Goal: Task Accomplishment & Management: Manage account settings

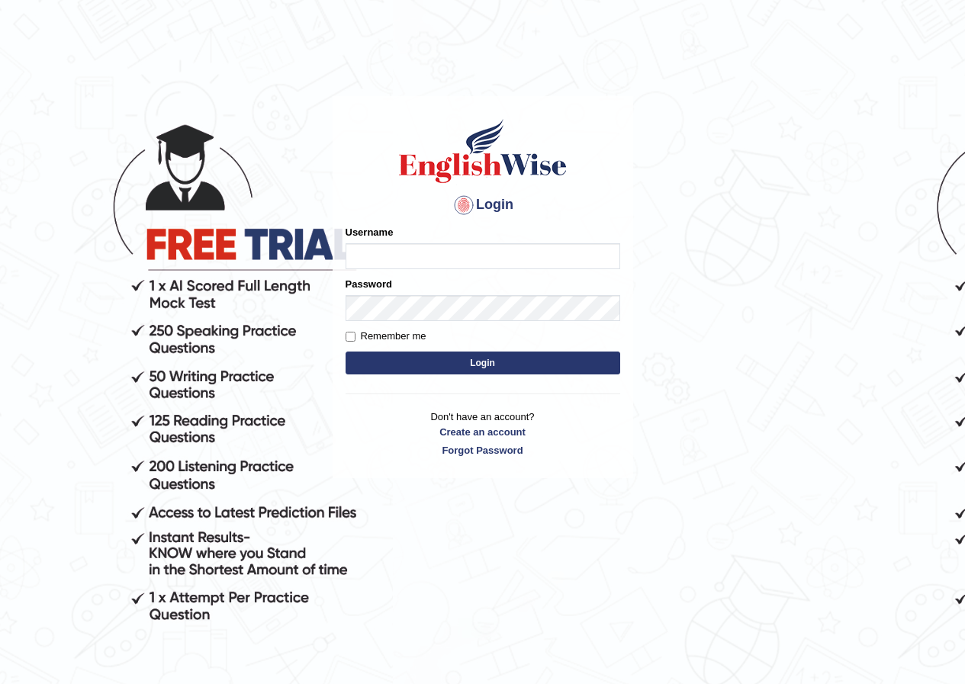
click at [491, 265] on input "Username" at bounding box center [483, 256] width 275 height 26
click at [489, 255] on input "Username" at bounding box center [483, 256] width 275 height 26
click at [494, 254] on input "Username" at bounding box center [483, 256] width 275 height 26
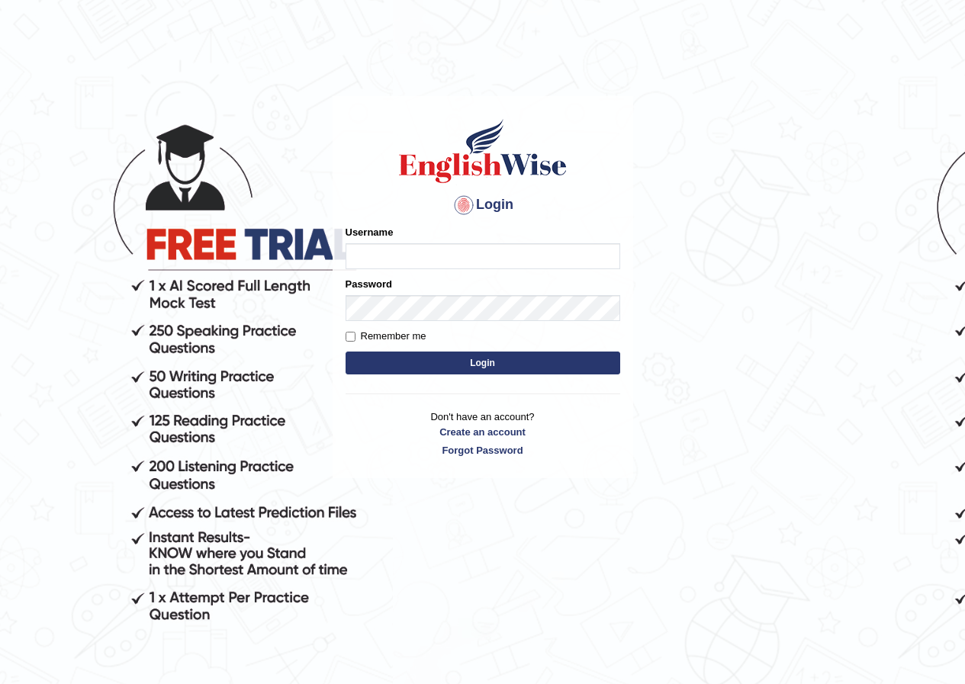
click at [494, 254] on input "Username" at bounding box center [483, 256] width 275 height 26
type input "shoeb51"
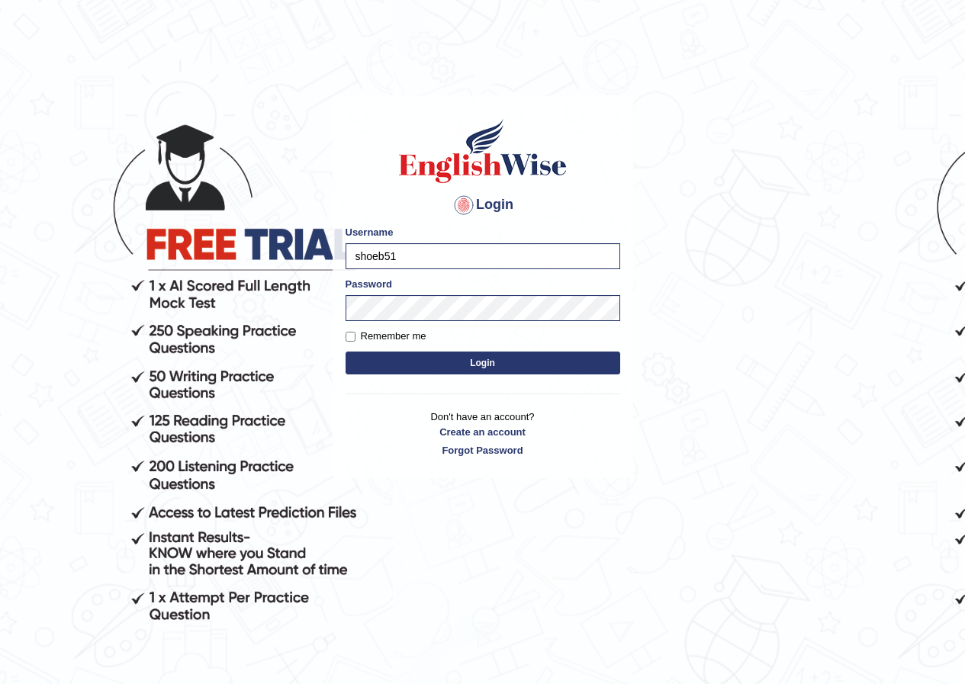
click at [426, 365] on button "Login" at bounding box center [483, 363] width 275 height 23
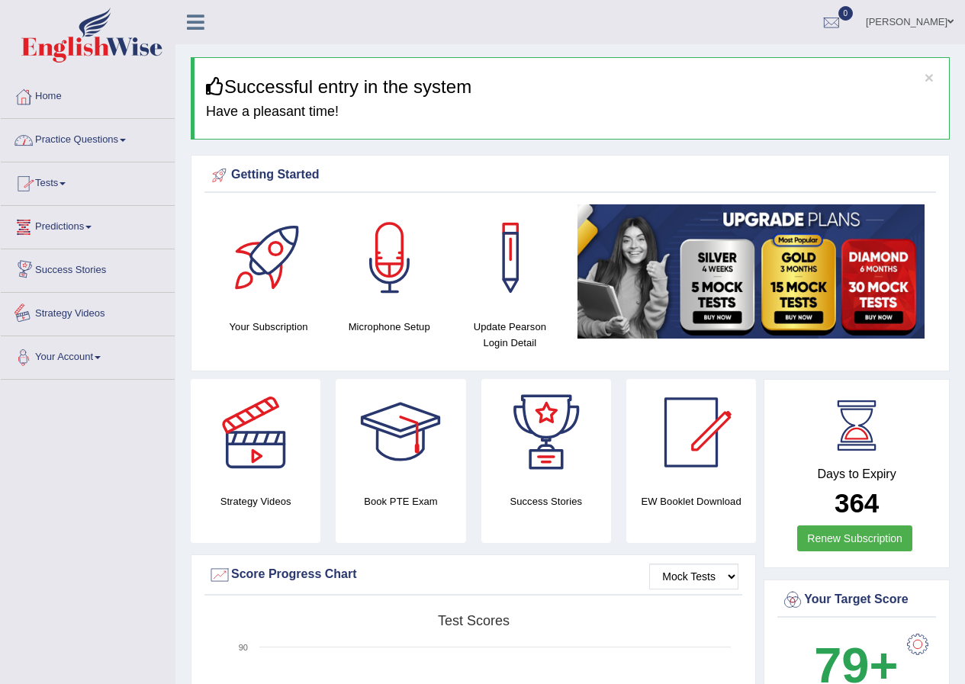
click at [82, 362] on link "Your Account" at bounding box center [88, 356] width 174 height 38
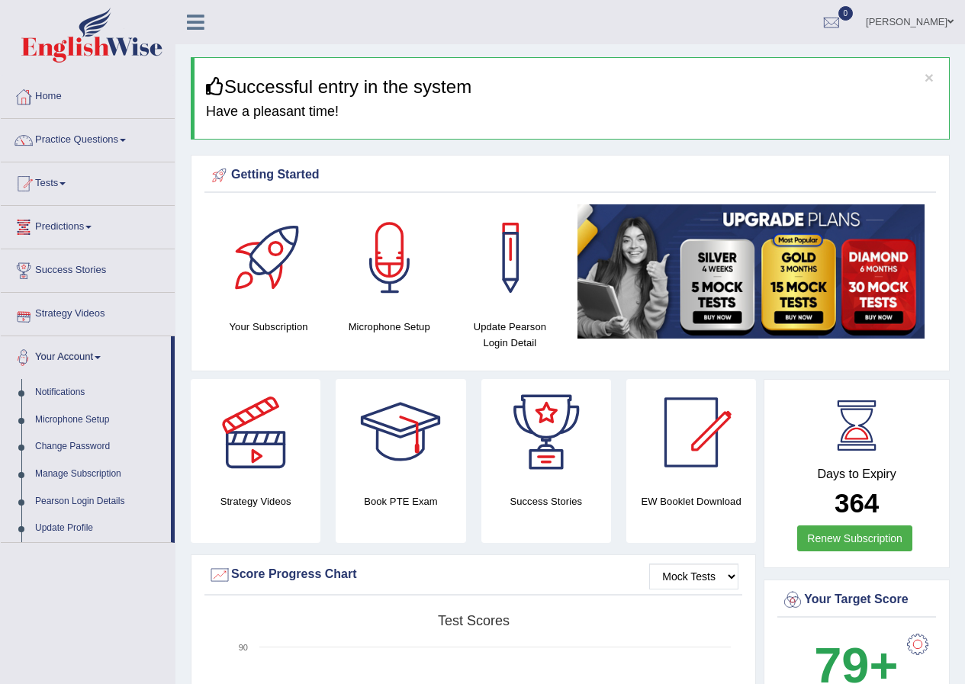
click at [89, 359] on link "Your Account" at bounding box center [86, 356] width 170 height 38
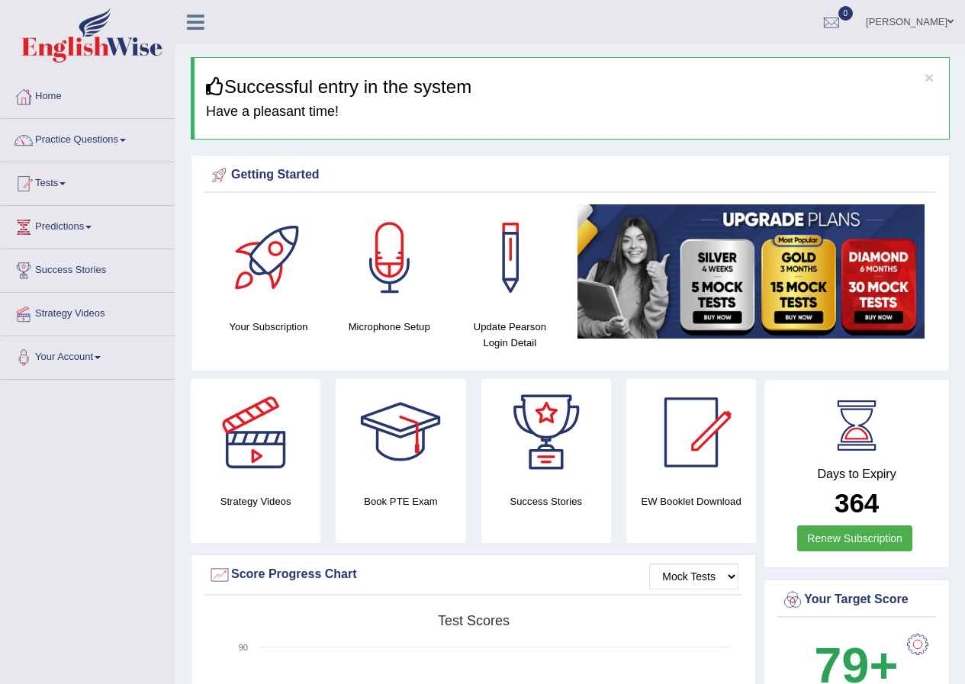
click at [89, 359] on link "Your Account" at bounding box center [88, 356] width 174 height 38
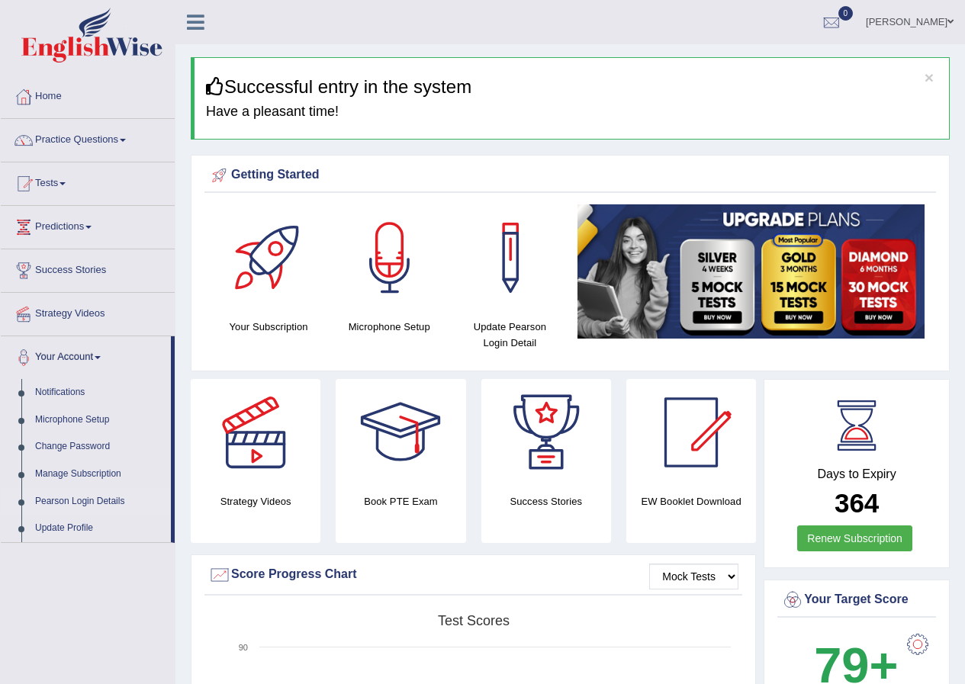
click at [51, 502] on link "Pearson Login Details" at bounding box center [99, 501] width 143 height 27
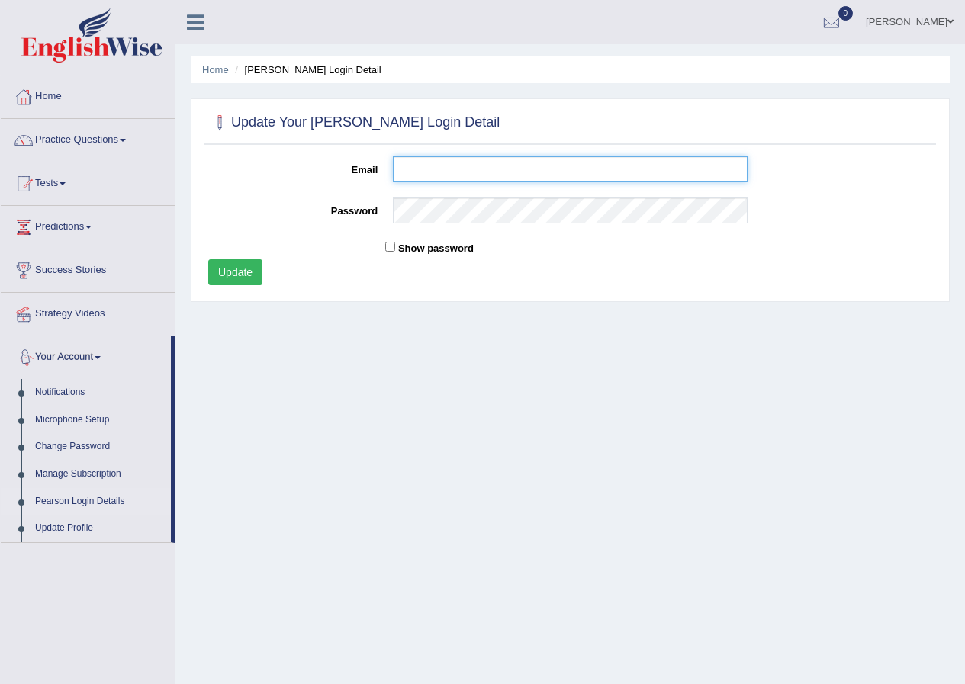
click at [407, 163] on input "Email" at bounding box center [570, 169] width 355 height 26
click at [407, 164] on input "Email" at bounding box center [570, 169] width 355 height 26
type input "shoeb51"
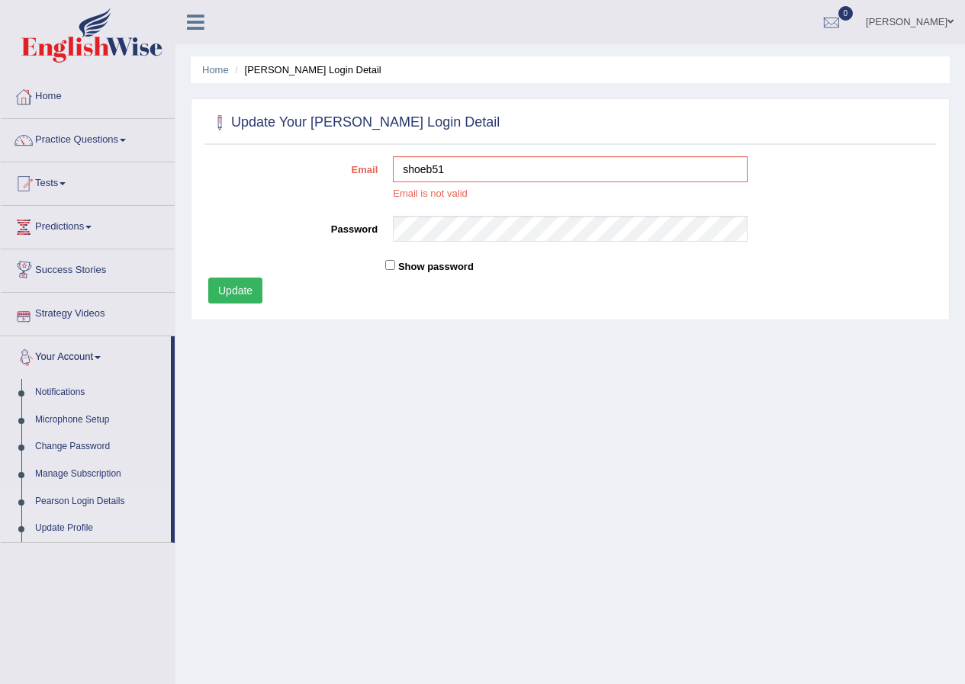
click at [73, 531] on link "Update Profile" at bounding box center [99, 528] width 143 height 27
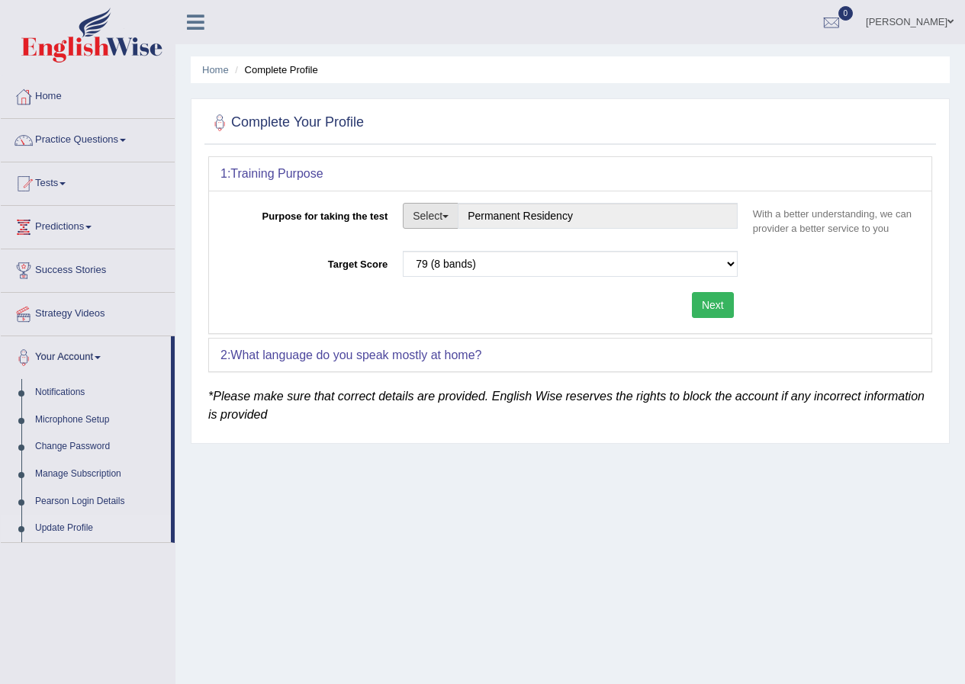
click at [443, 215] on button "Select" at bounding box center [431, 216] width 56 height 26
click at [443, 214] on button "Select" at bounding box center [431, 216] width 56 height 26
click at [467, 150] on div "Complete Your Profile 1: Training Purpose Purpose for taking the test Select St…" at bounding box center [570, 271] width 759 height 346
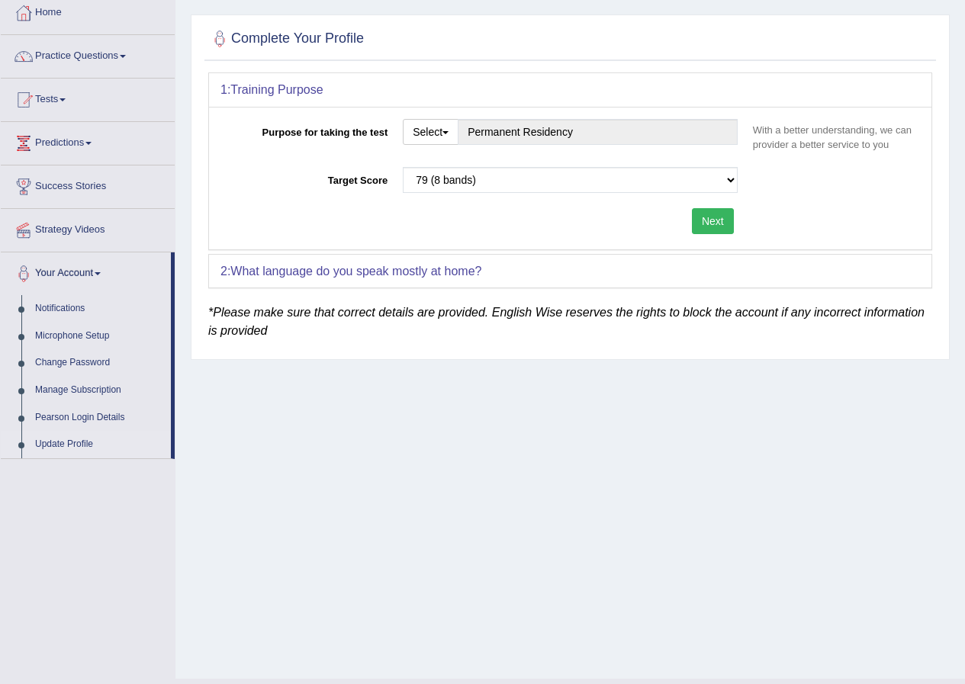
scroll to position [40, 0]
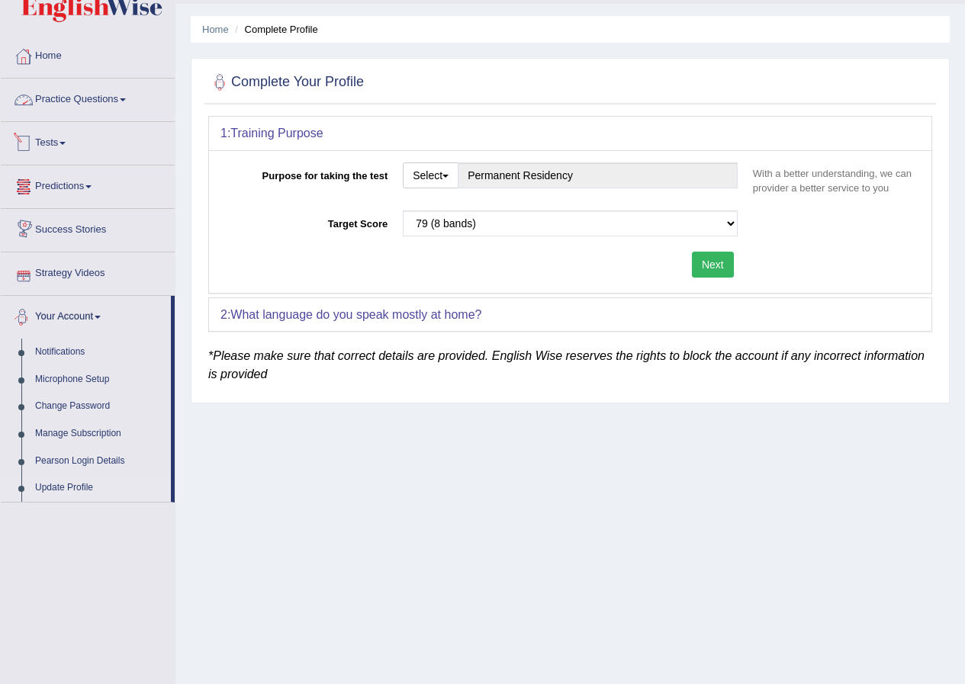
click at [61, 68] on link "Home" at bounding box center [88, 54] width 174 height 38
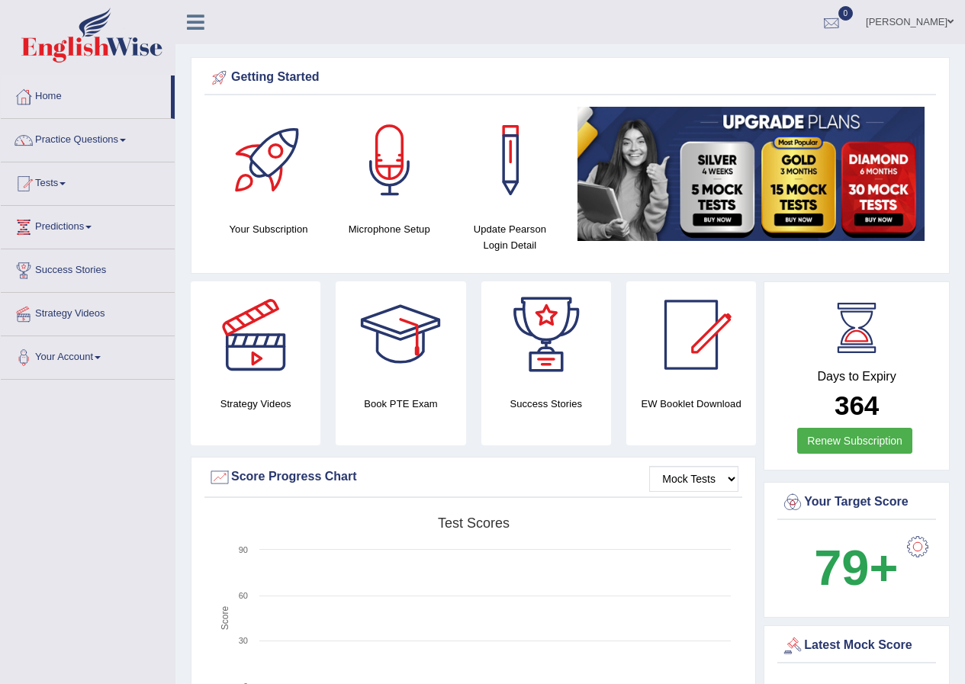
click at [843, 27] on div at bounding box center [831, 22] width 23 height 23
click at [843, 21] on div at bounding box center [831, 22] width 23 height 23
click at [78, 135] on link "Practice Questions" at bounding box center [88, 138] width 174 height 38
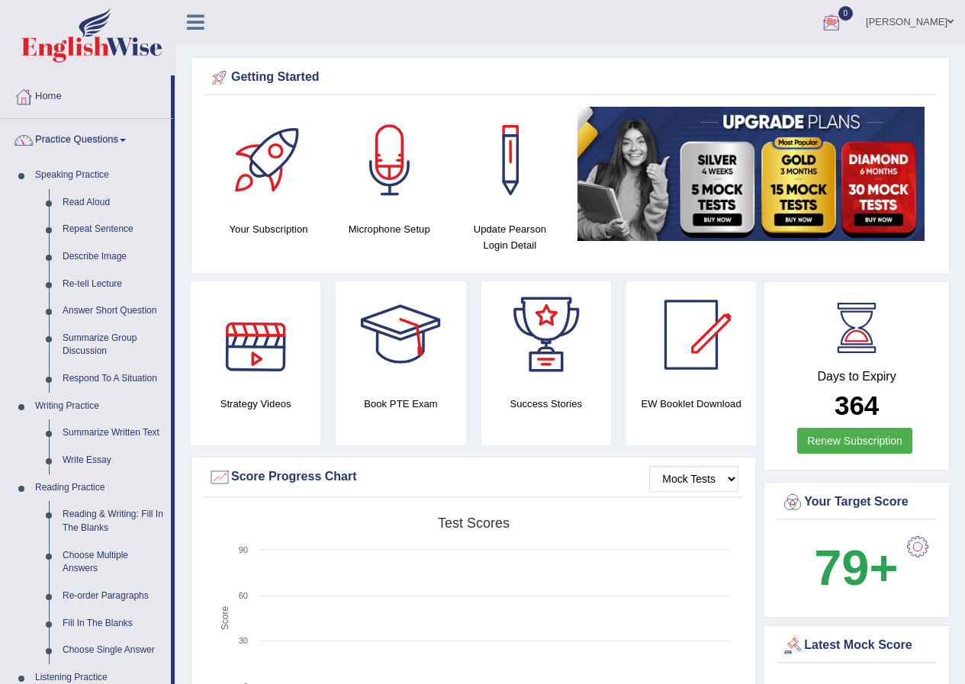
click at [383, 321] on div at bounding box center [400, 335] width 107 height 107
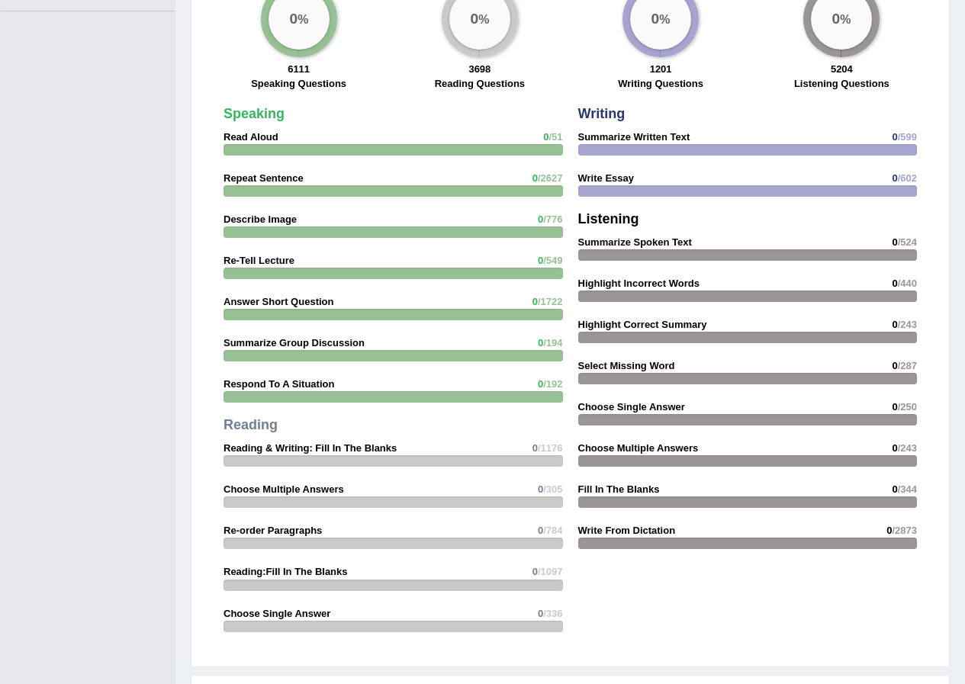
scroll to position [1228, 0]
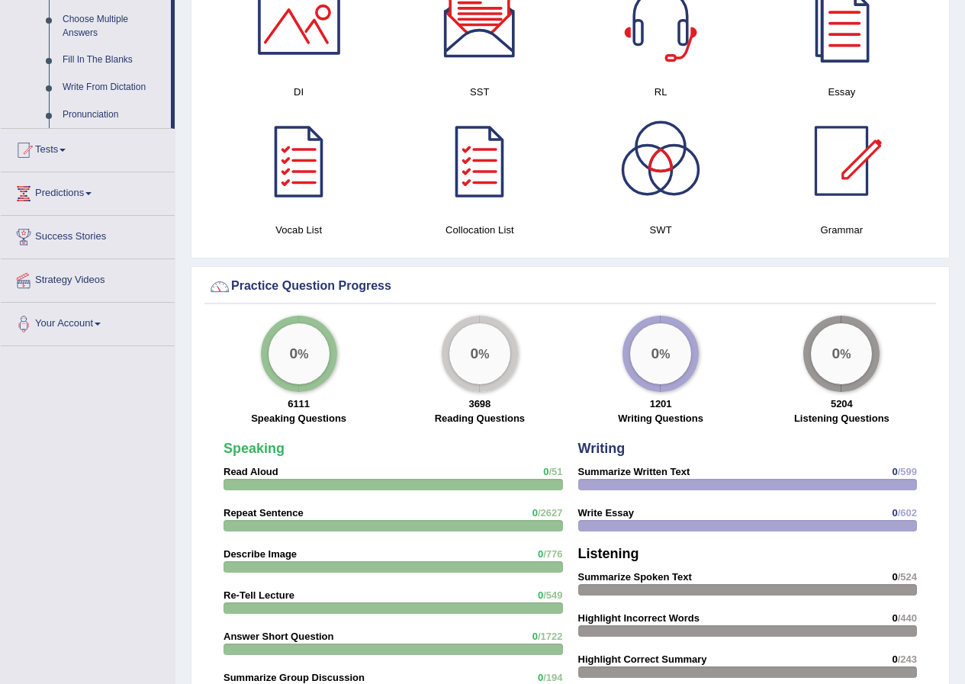
scroll to position [846, 0]
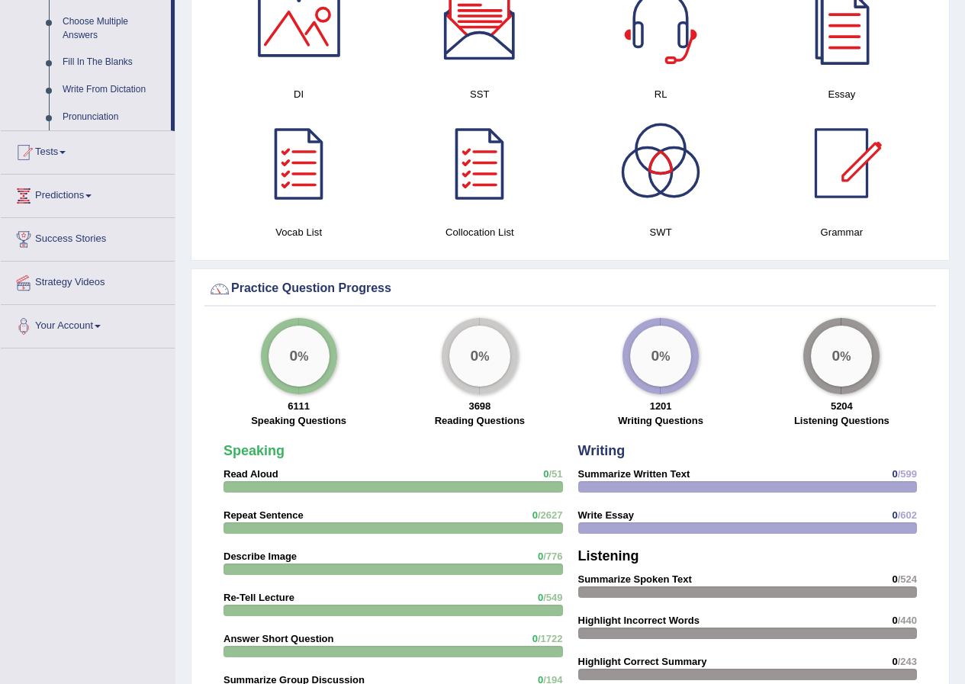
click at [169, 633] on div "Toggle navigation Home Practice Questions Speaking Practice Read Aloud Repeat S…" at bounding box center [482, 233] width 965 height 2158
click at [209, 575] on div "Speaking Read Aloud 0 /51 Repeat Sentence 0 /2627 Describe Image 0 /776 Re-Tell…" at bounding box center [570, 654] width 732 height 681
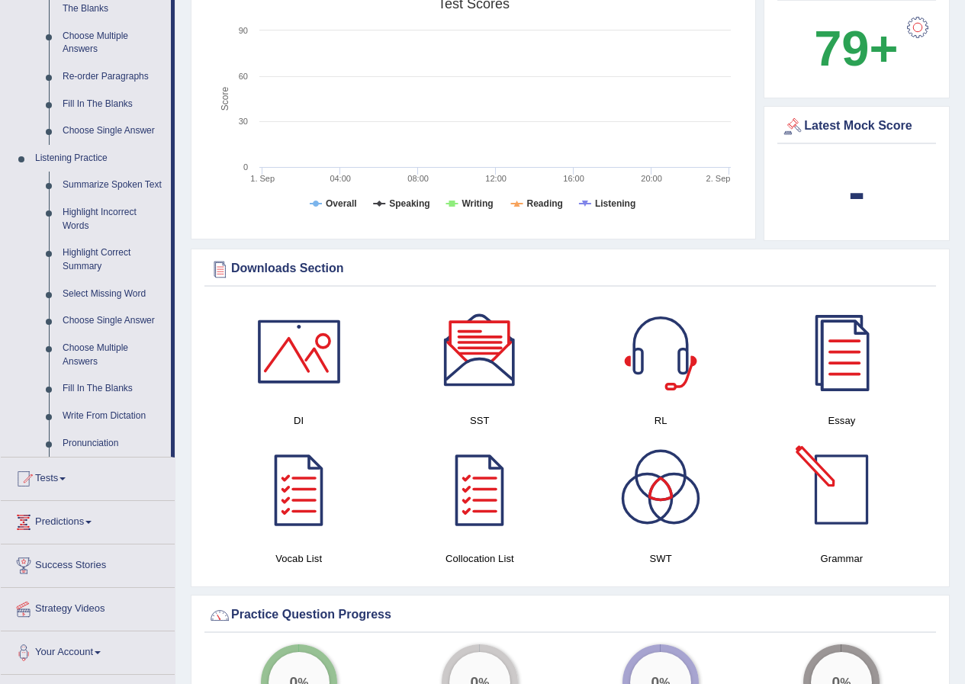
scroll to position [236, 0]
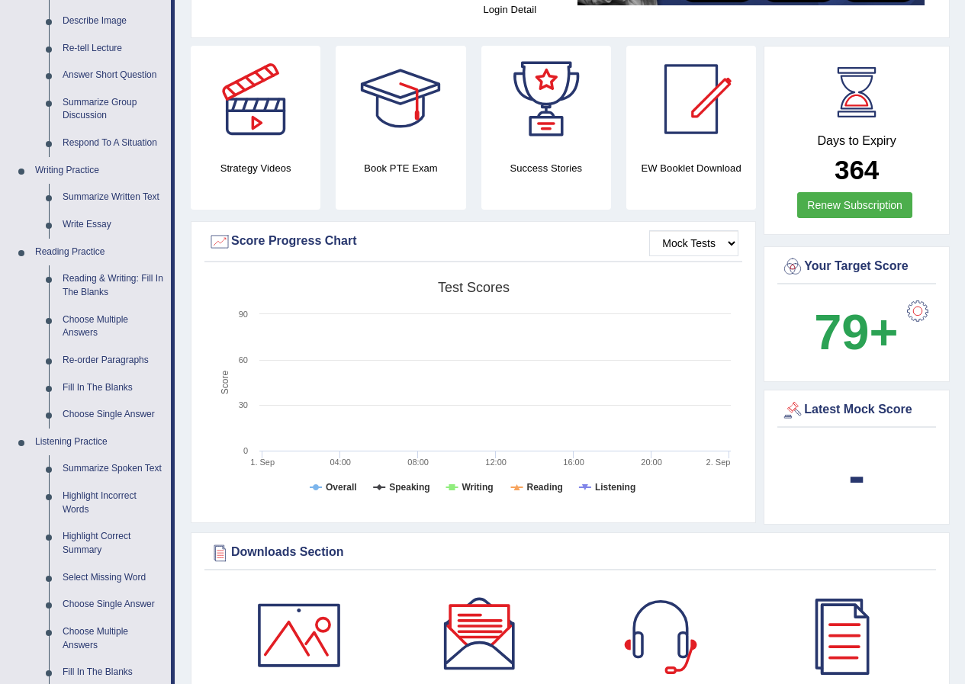
drag, startPoint x: 828, startPoint y: 664, endPoint x: 839, endPoint y: 689, distance: 27.4
